Goal: Task Accomplishment & Management: Manage account settings

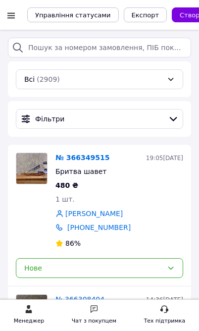
click at [17, 11] on div at bounding box center [11, 15] width 12 height 10
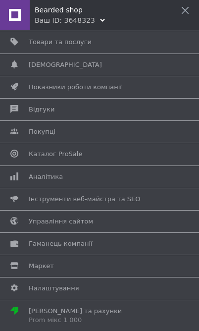
scroll to position [70, 0]
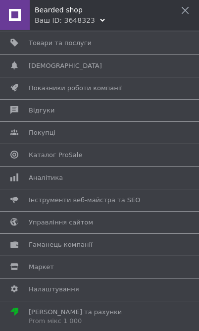
click at [84, 154] on span "Каталог ProSale" at bounding box center [98, 155] width 138 height 9
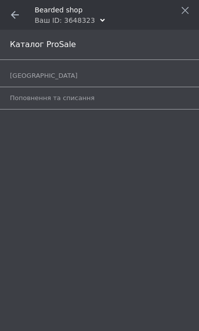
click at [18, 13] on icon at bounding box center [15, 15] width 8 height 8
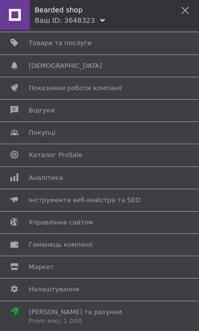
click at [73, 265] on span "Налаштування" at bounding box center [54, 289] width 51 height 9
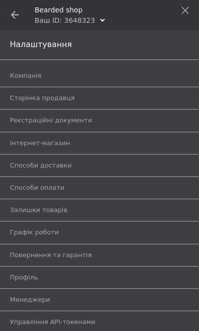
click at [30, 78] on span "Компанія" at bounding box center [25, 75] width 31 height 9
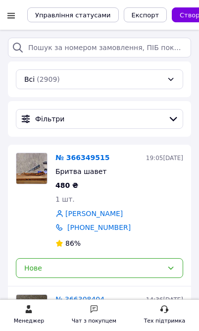
click at [13, 17] on div at bounding box center [11, 15] width 12 height 10
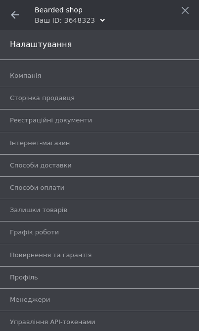
click at [14, 16] on icon at bounding box center [15, 15] width 8 height 8
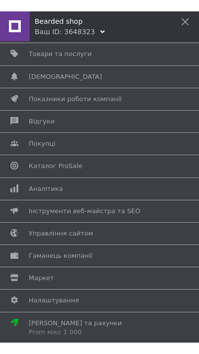
scroll to position [70, 0]
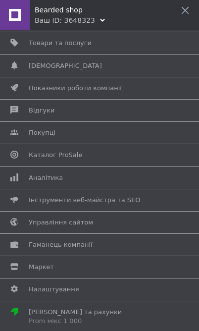
click at [35, 247] on span "Гаманець компанії" at bounding box center [61, 245] width 64 height 9
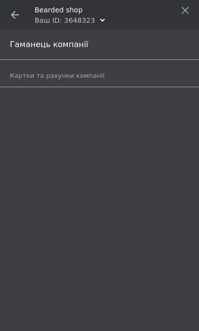
click at [30, 45] on div "Гаманець компанії" at bounding box center [99, 45] width 199 height 30
click at [33, 69] on link "Картки та рахунки компанії" at bounding box center [102, 75] width 185 height 17
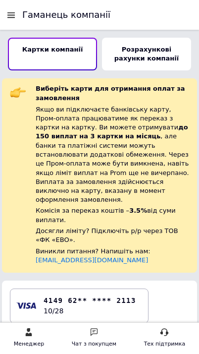
click at [158, 55] on b "Розрахункові рахунки компанії" at bounding box center [147, 54] width 65 height 16
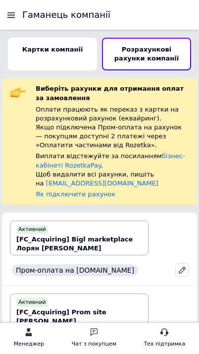
click at [5, 11] on div at bounding box center [11, 14] width 12 height 9
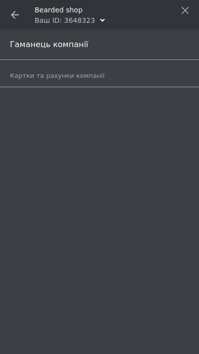
click at [13, 16] on use at bounding box center [15, 15] width 8 height 8
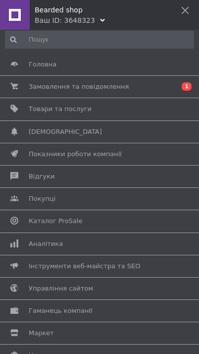
scroll to position [2, 0]
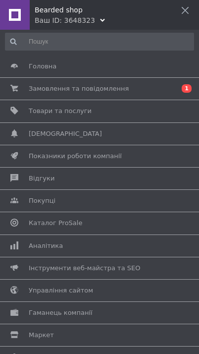
click at [44, 225] on span "Каталог ProSale" at bounding box center [56, 223] width 54 height 9
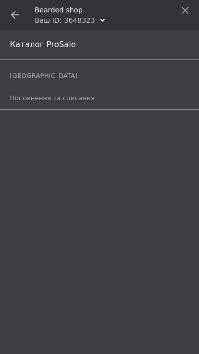
click at [54, 102] on span "Поповнення та списання" at bounding box center [52, 98] width 85 height 9
